Goal: Task Accomplishment & Management: Manage account settings

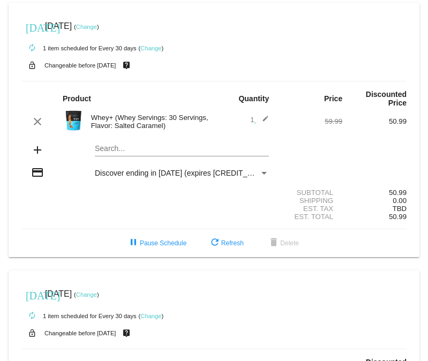
click at [97, 29] on link "Change" at bounding box center [86, 27] width 21 height 6
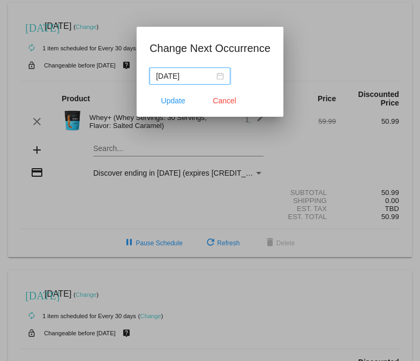
click at [221, 74] on div "[DATE]" at bounding box center [190, 76] width 68 height 12
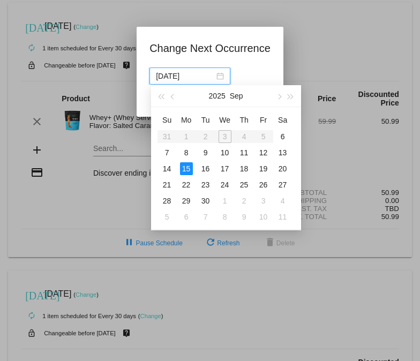
click at [188, 198] on div "29" at bounding box center [186, 201] width 13 height 13
type input "[DATE]"
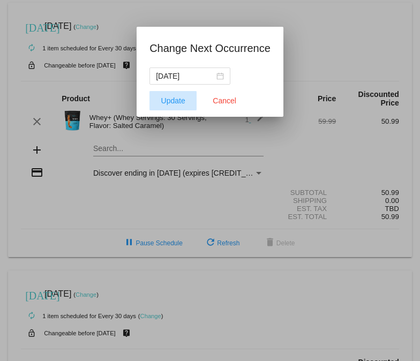
click at [183, 104] on span "Update" at bounding box center [173, 100] width 24 height 9
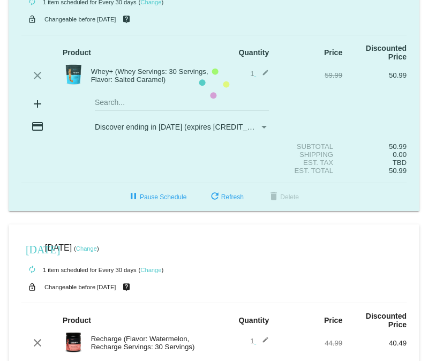
scroll to position [161, 0]
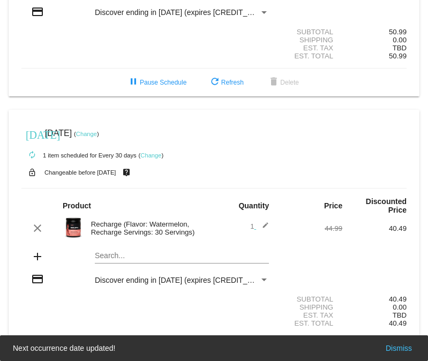
click at [97, 131] on link "Change" at bounding box center [86, 134] width 21 height 6
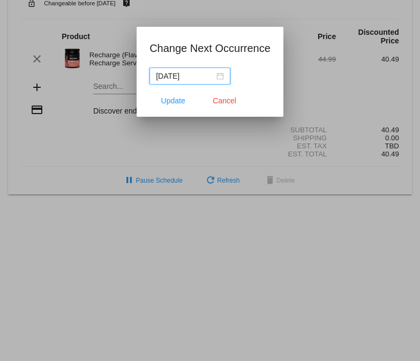
click at [221, 75] on div "[DATE]" at bounding box center [190, 76] width 68 height 12
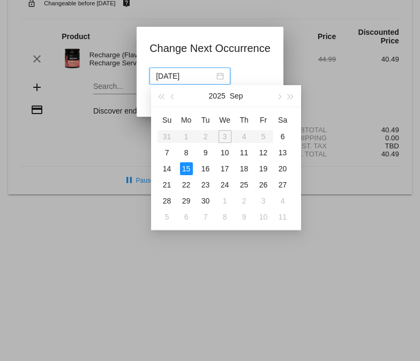
click at [190, 198] on div "29" at bounding box center [186, 201] width 13 height 13
type input "[DATE]"
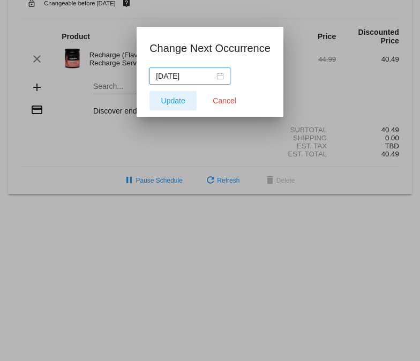
click at [184, 103] on span "Update" at bounding box center [173, 100] width 24 height 9
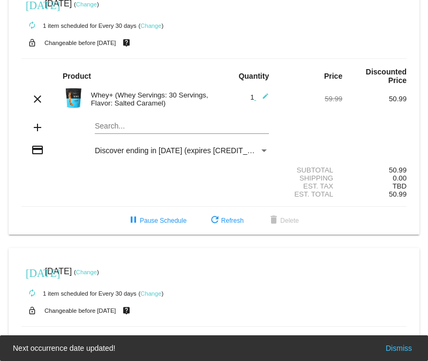
scroll to position [0, 0]
